Goal: Information Seeking & Learning: Learn about a topic

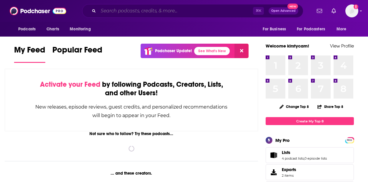
click at [154, 14] on input "Search podcasts, credits, & more..." at bounding box center [175, 10] width 155 height 9
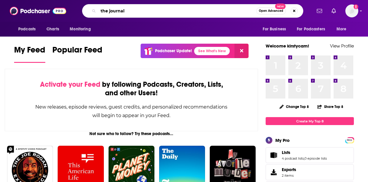
type input "the journal"
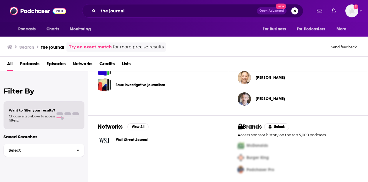
scroll to position [233, 0]
click at [124, 139] on span "Wall Street Journal" at bounding box center [132, 139] width 32 height 5
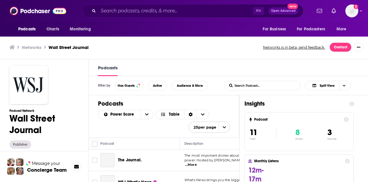
click at [117, 157] on div "The Journal." at bounding box center [139, 160] width 79 height 14
click at [109, 157] on img "The Journal." at bounding box center [107, 160] width 14 height 14
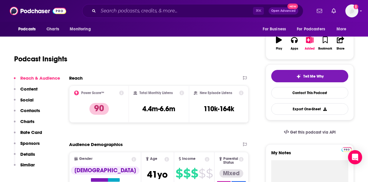
scroll to position [95, 0]
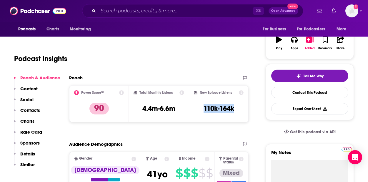
drag, startPoint x: 204, startPoint y: 107, endPoint x: 241, endPoint y: 107, distance: 37.7
click at [241, 107] on div "New Episode Listens 110k-164k" at bounding box center [219, 103] width 50 height 27
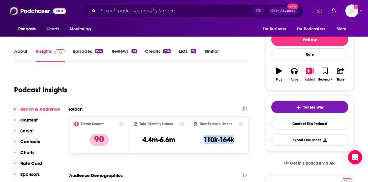
scroll to position [75, 0]
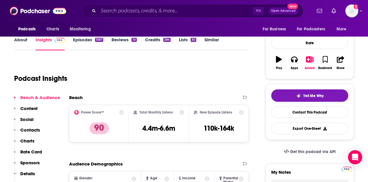
click at [122, 112] on icon at bounding box center [121, 112] width 5 height 5
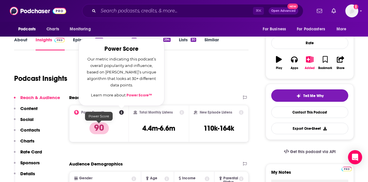
click at [102, 128] on p "90" at bounding box center [98, 128] width 19 height 12
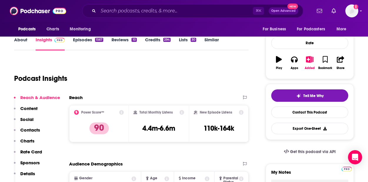
click at [121, 111] on icon at bounding box center [121, 112] width 5 height 5
